Goal: Information Seeking & Learning: Learn about a topic

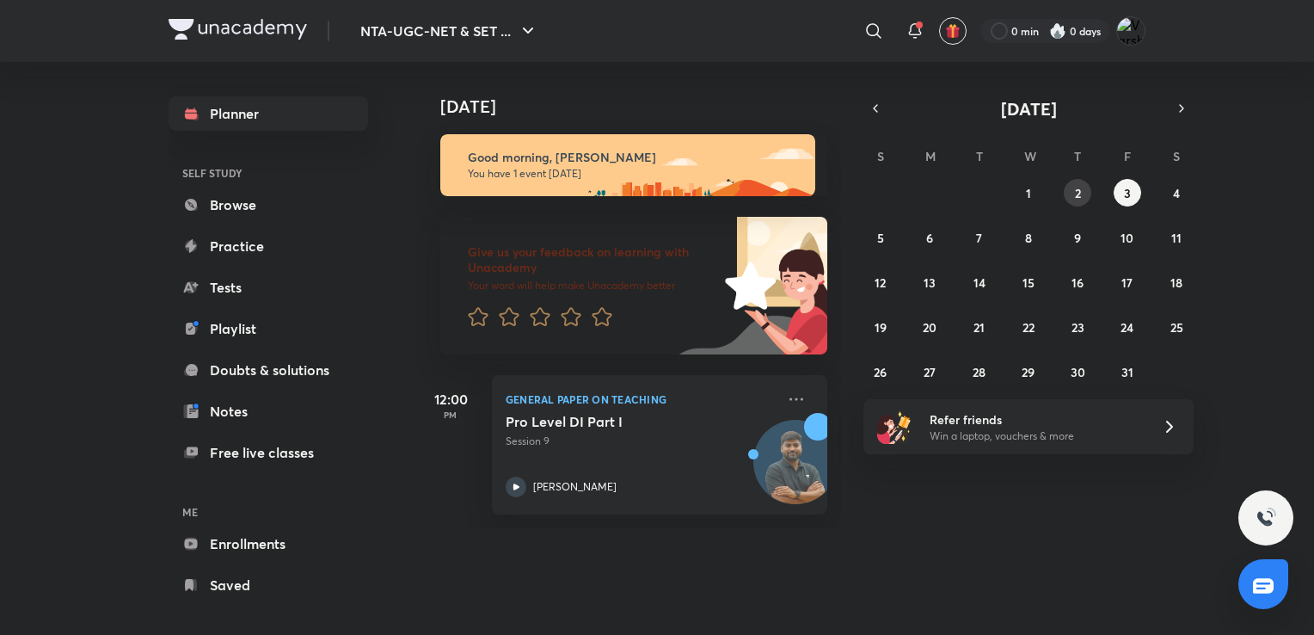
click at [1073, 191] on button "2" at bounding box center [1078, 193] width 28 height 28
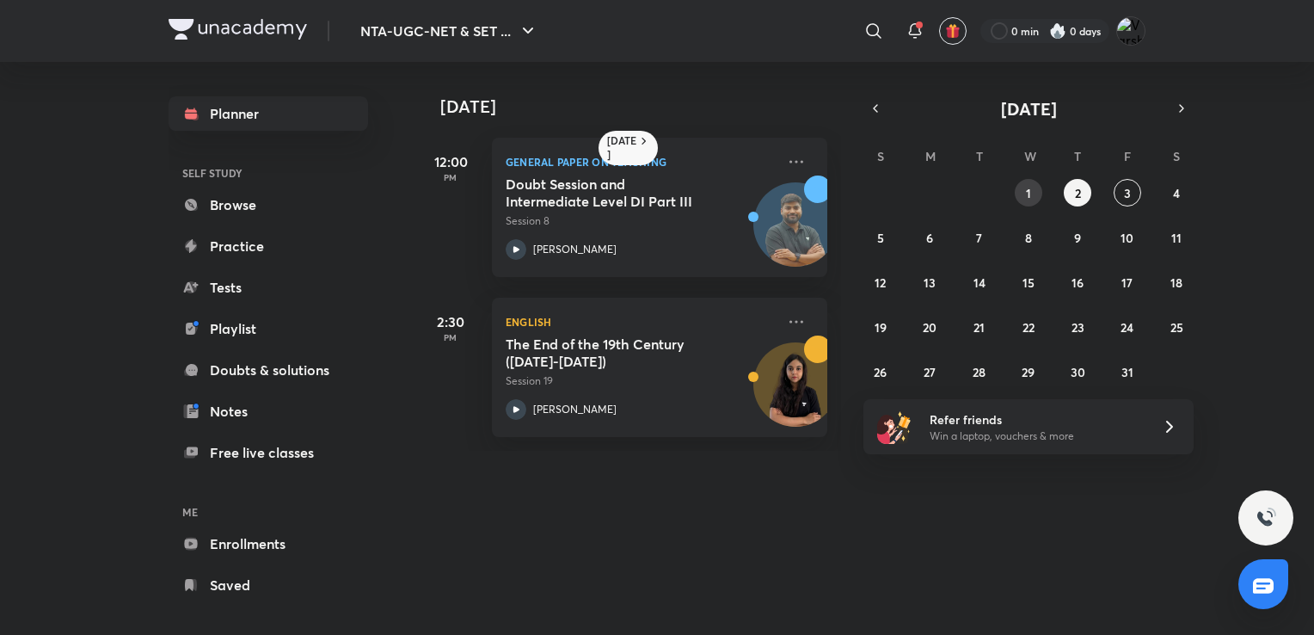
click at [1026, 194] on abbr "1" at bounding box center [1028, 193] width 5 height 16
click at [874, 105] on icon "button" at bounding box center [876, 108] width 14 height 15
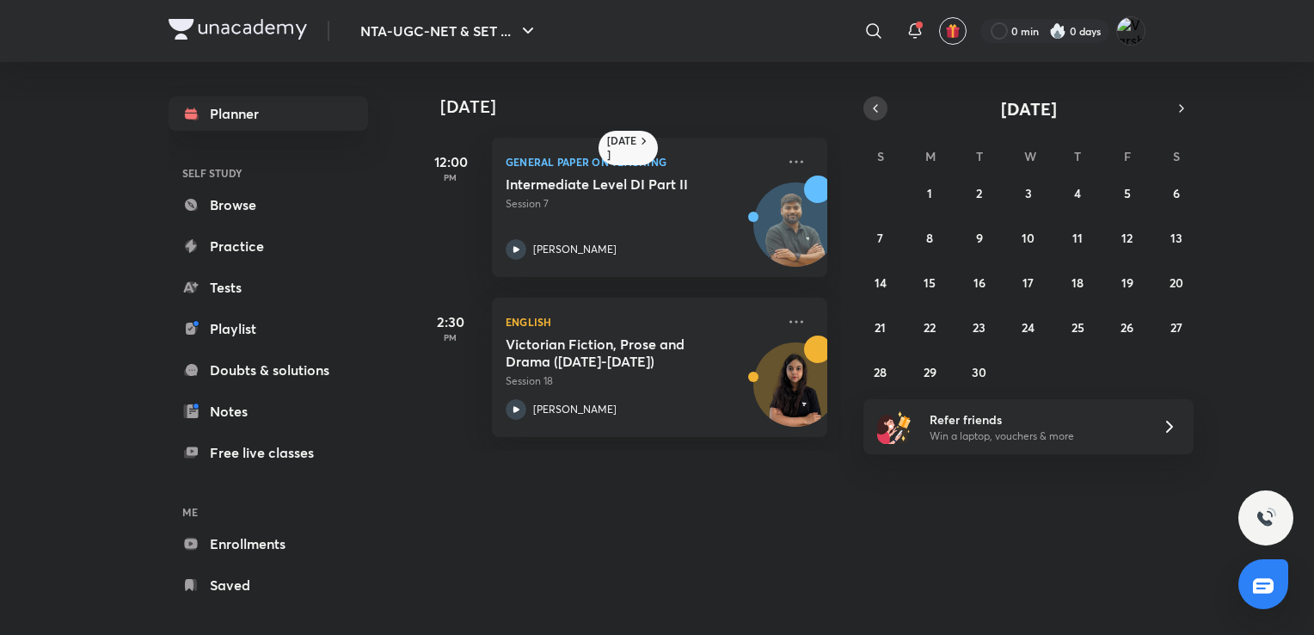
click at [875, 105] on icon "button" at bounding box center [876, 108] width 14 height 15
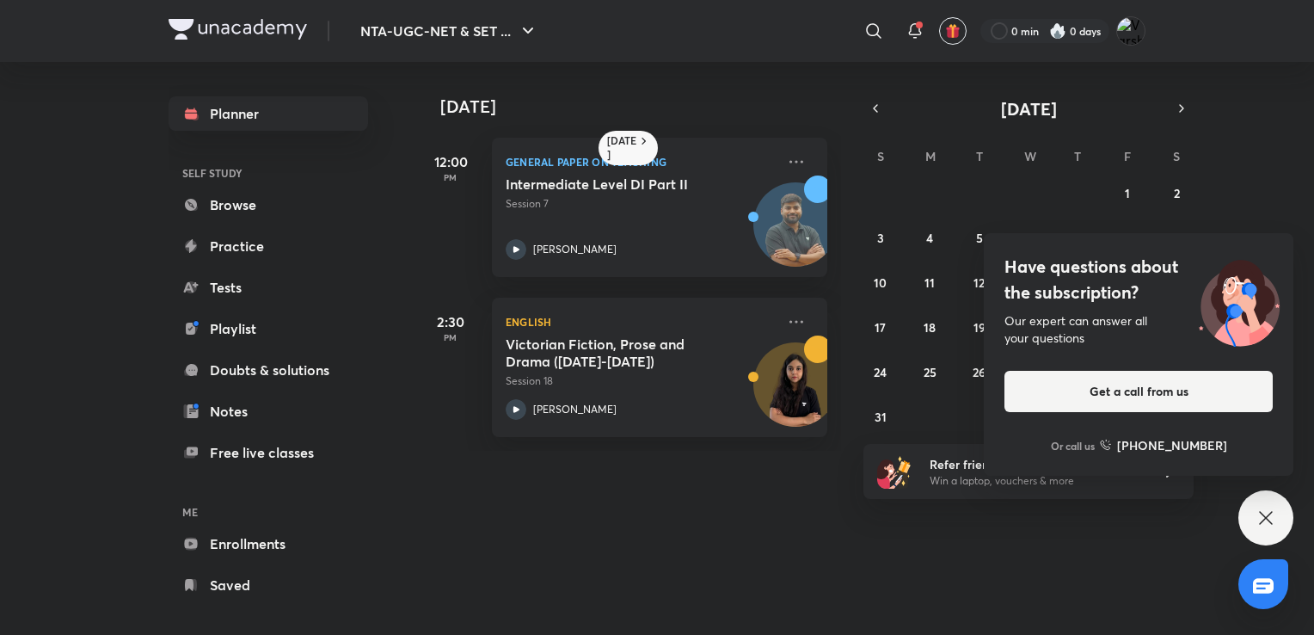
click at [1281, 521] on div "Have questions about the subscription? Our expert can answer all your questions…" at bounding box center [1265, 517] width 55 height 55
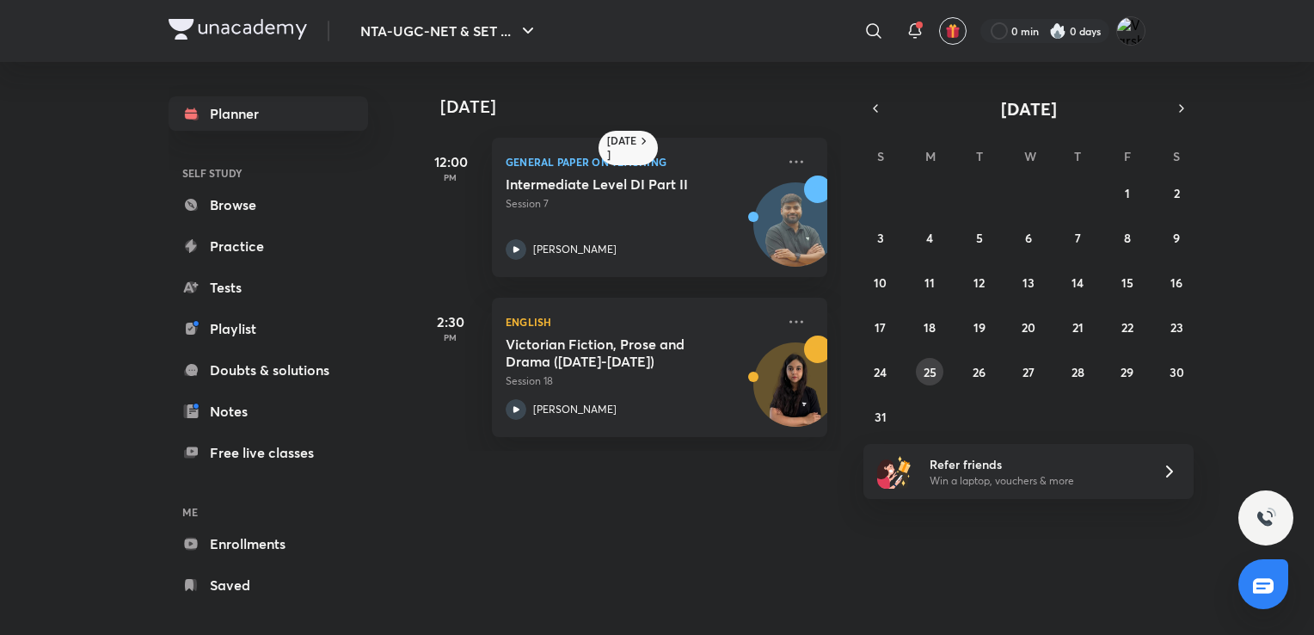
click at [936, 371] on button "25" at bounding box center [930, 372] width 28 height 28
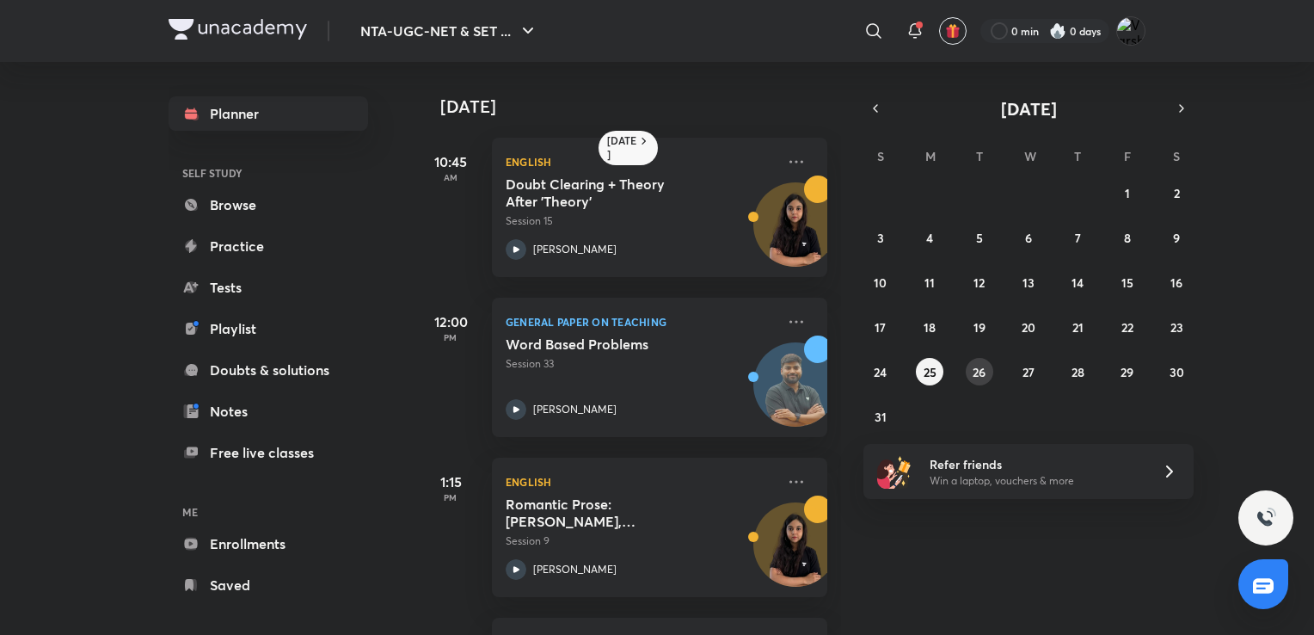
click at [970, 377] on button "26" at bounding box center [980, 372] width 28 height 28
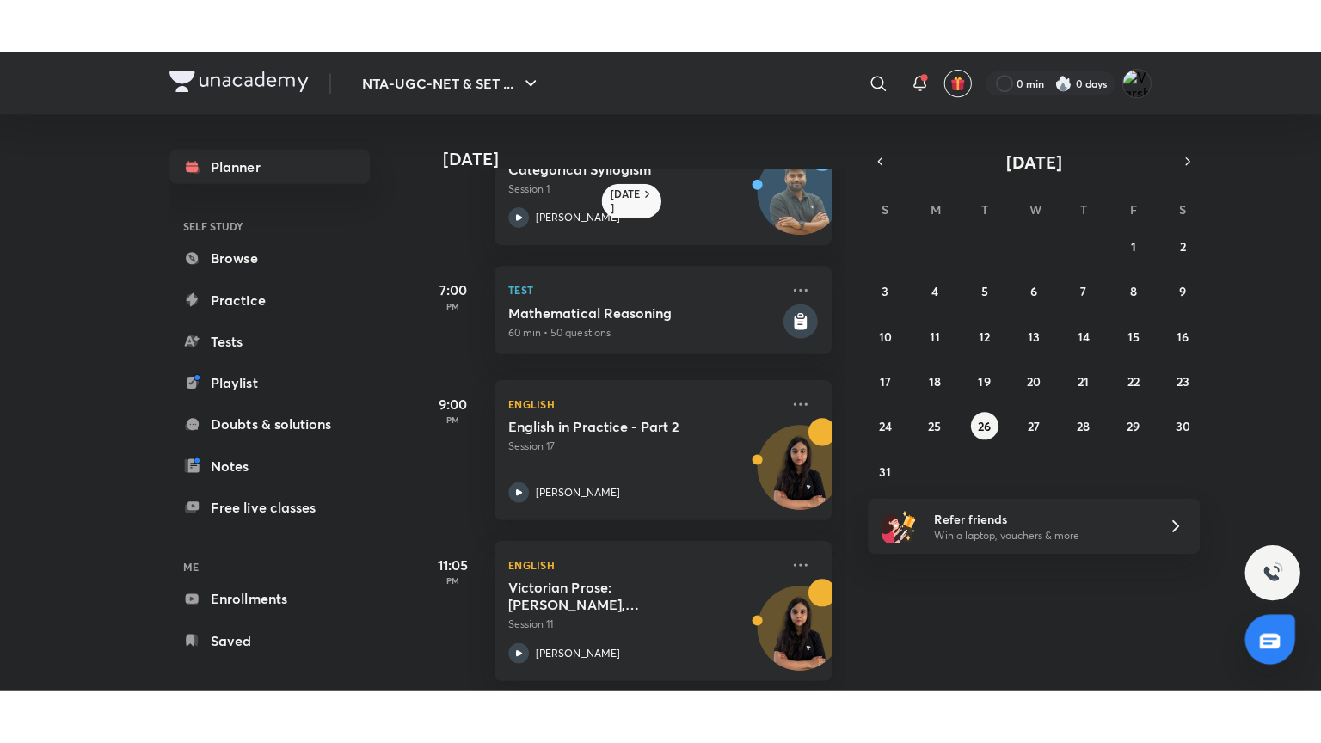
scroll to position [102, 0]
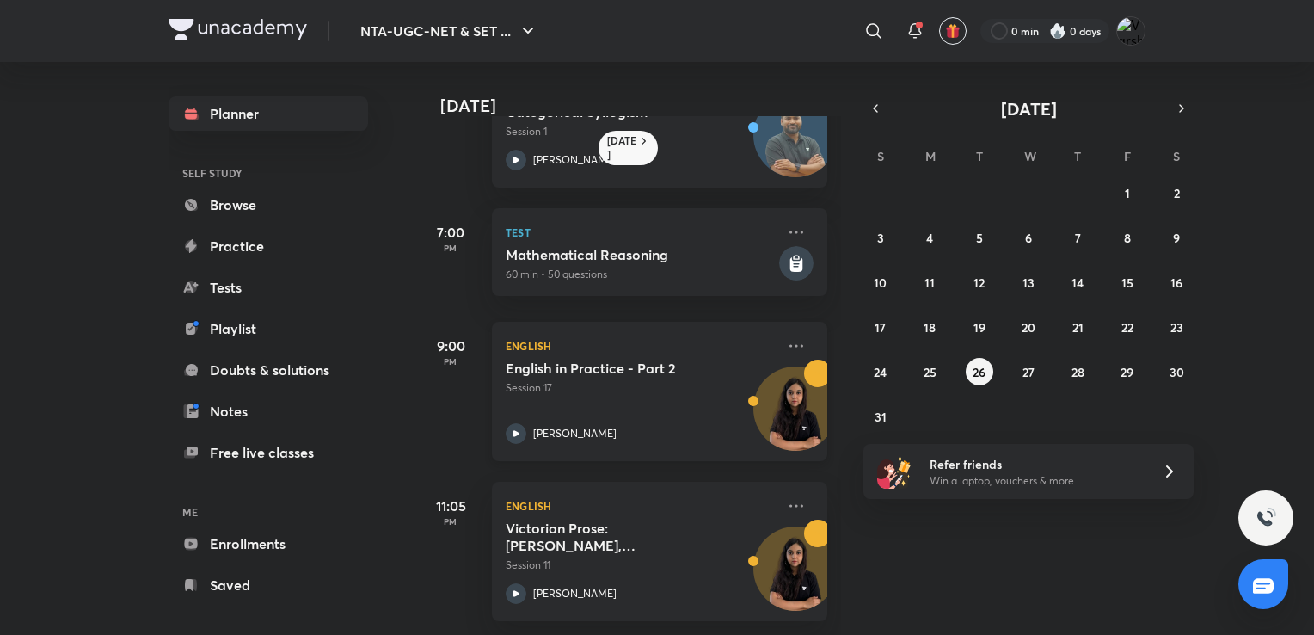
click at [673, 359] on h5 "English in Practice - Part 2" at bounding box center [613, 367] width 214 height 17
click at [690, 536] on h5 "Victorian Prose: [PERSON_NAME], [PERSON_NAME], [PERSON_NAME], [PERSON_NAME], [P…" at bounding box center [613, 536] width 214 height 34
